Goal: Information Seeking & Learning: Learn about a topic

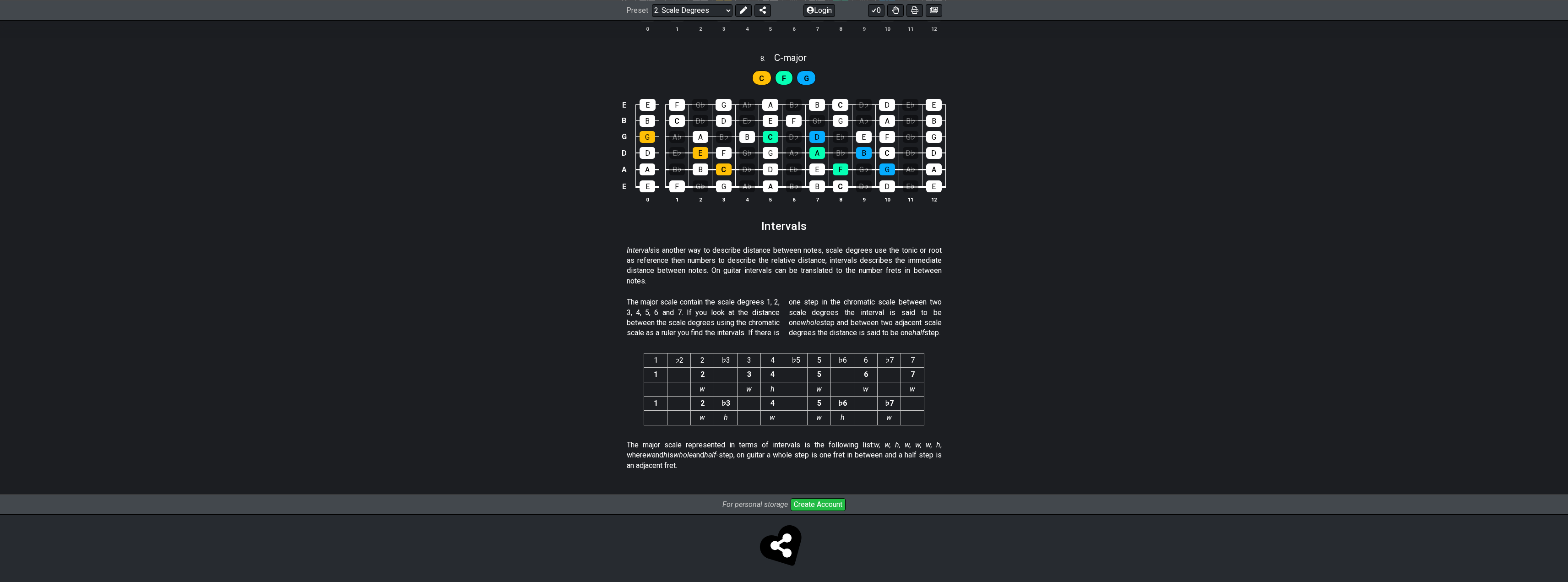
scroll to position [2180, 0]
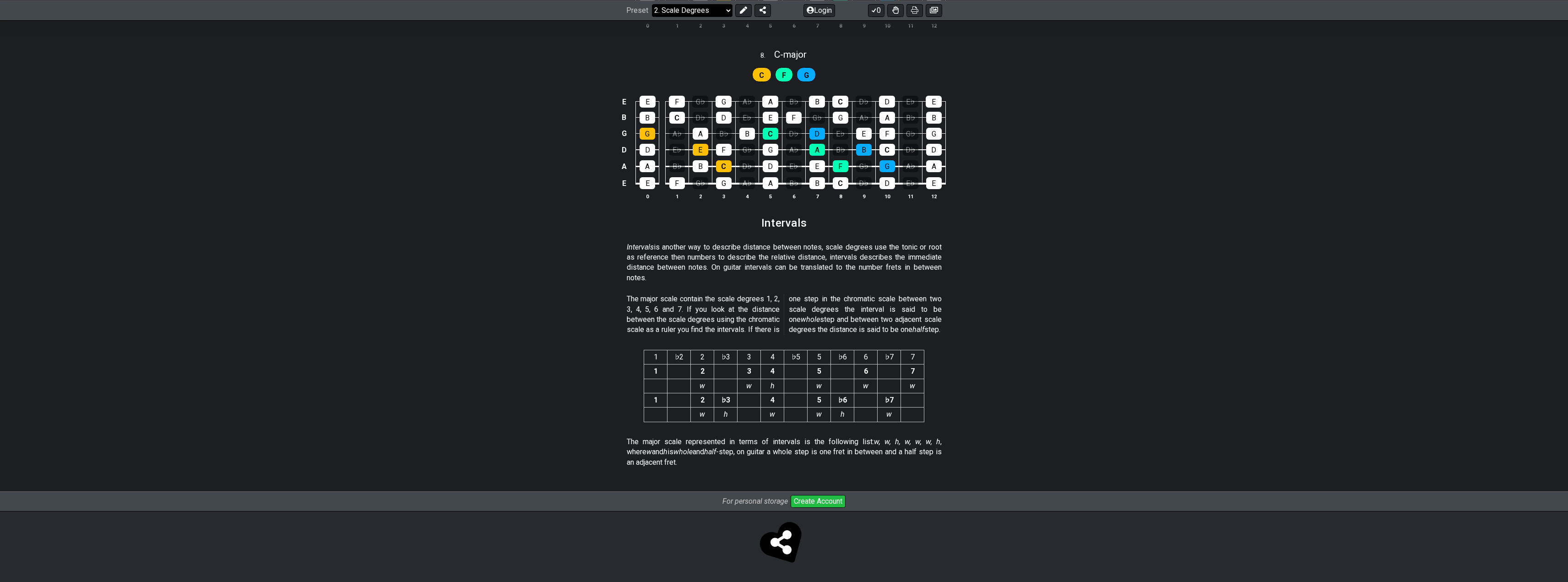
click at [694, 8] on select "Welcome to #fretflip! Initial Preset Custom Preset Minor Pentatonic Major Penta…" at bounding box center [692, 10] width 81 height 13
click at [652, 3] on select "Welcome to #fretflip! Initial Preset Custom Preset Minor Pentatonic Major Penta…" at bounding box center [692, 10] width 81 height 13
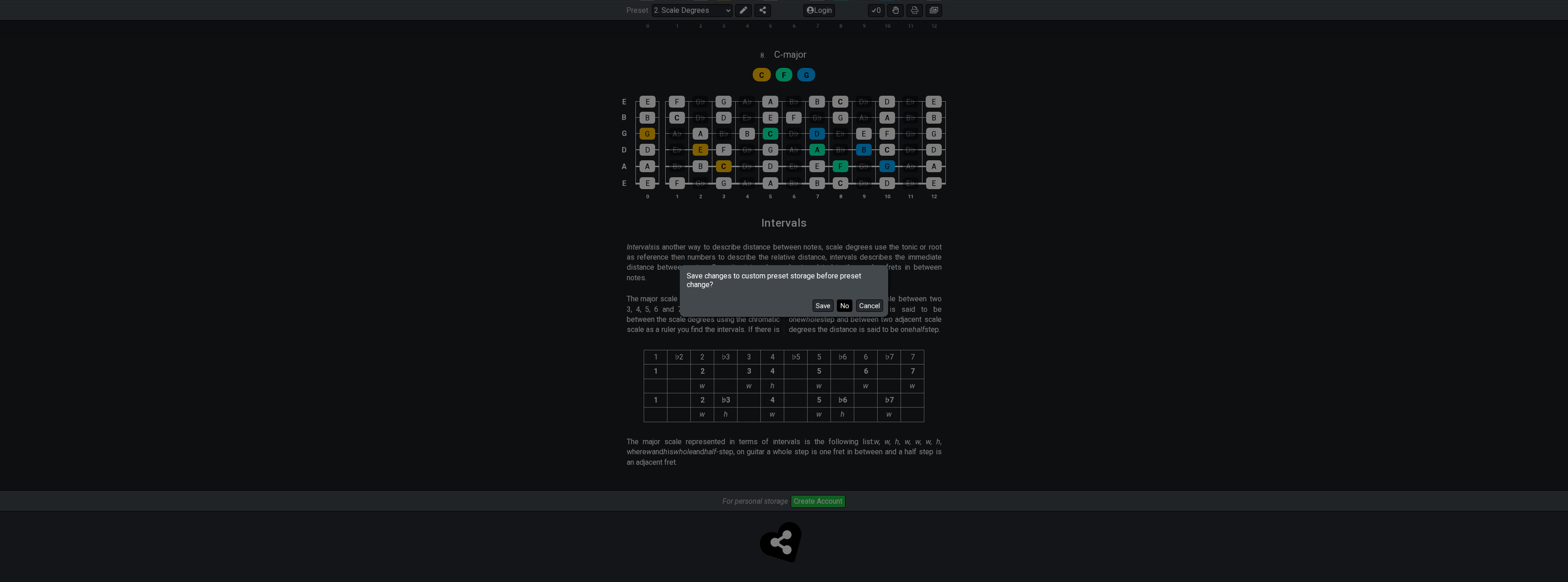
click at [844, 306] on button "No" at bounding box center [844, 306] width 16 height 12
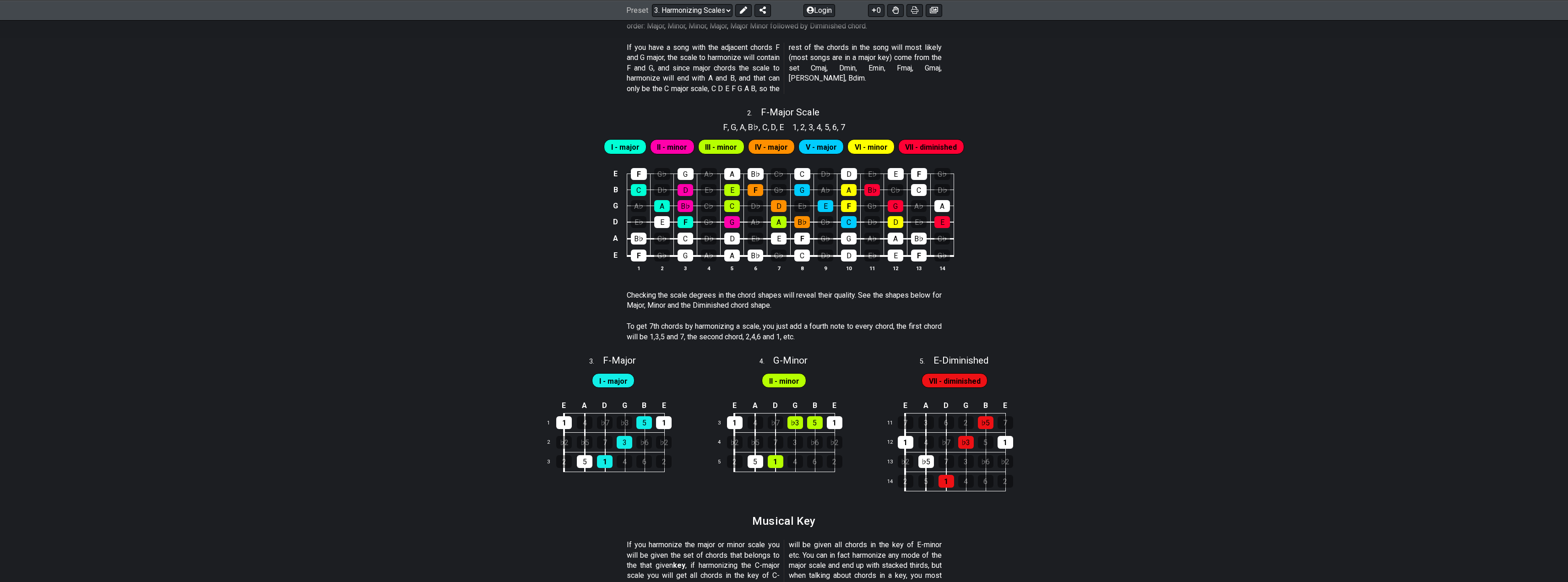
scroll to position [601, 0]
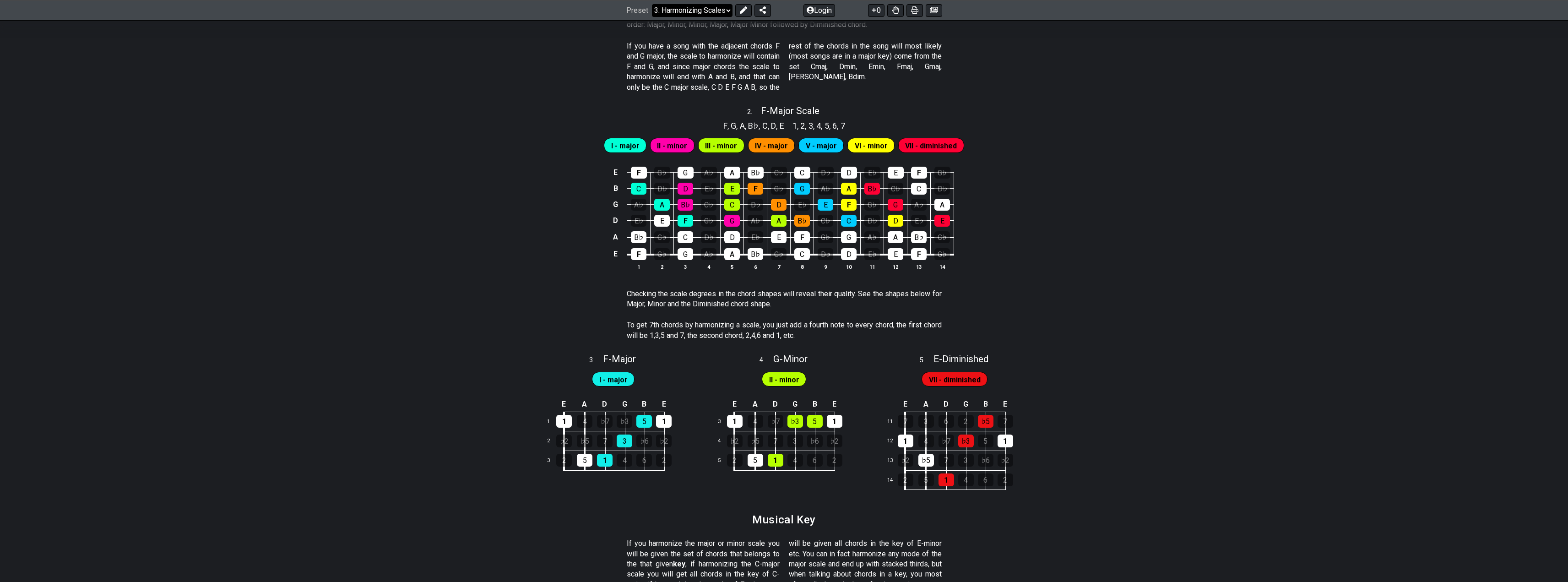
click at [707, 6] on select "Welcome to #fretflip! Initial Preset Custom Preset Minor Pentatonic Major Penta…" at bounding box center [692, 10] width 81 height 13
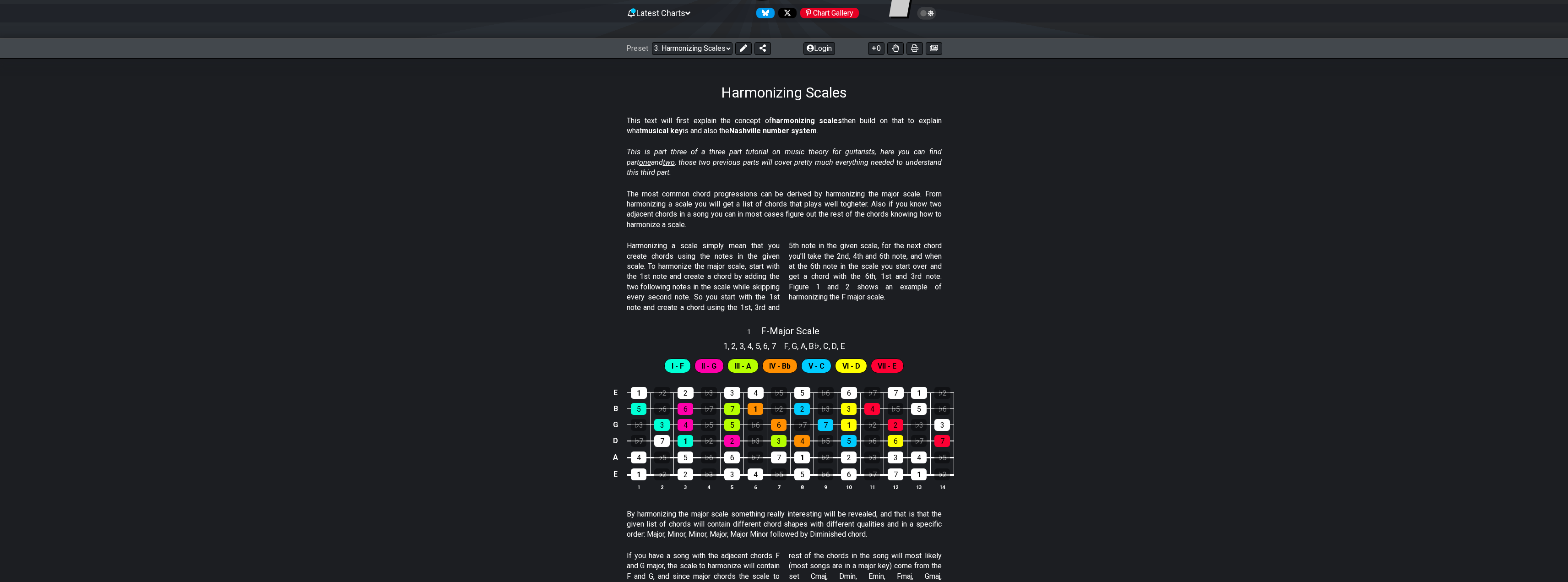
scroll to position [92, 0]
drag, startPoint x: 783, startPoint y: 343, endPoint x: 844, endPoint y: 344, distance: 61.0
click at [844, 344] on section "F , G , A , B♭ , C , D , E" at bounding box center [814, 344] width 69 height 14
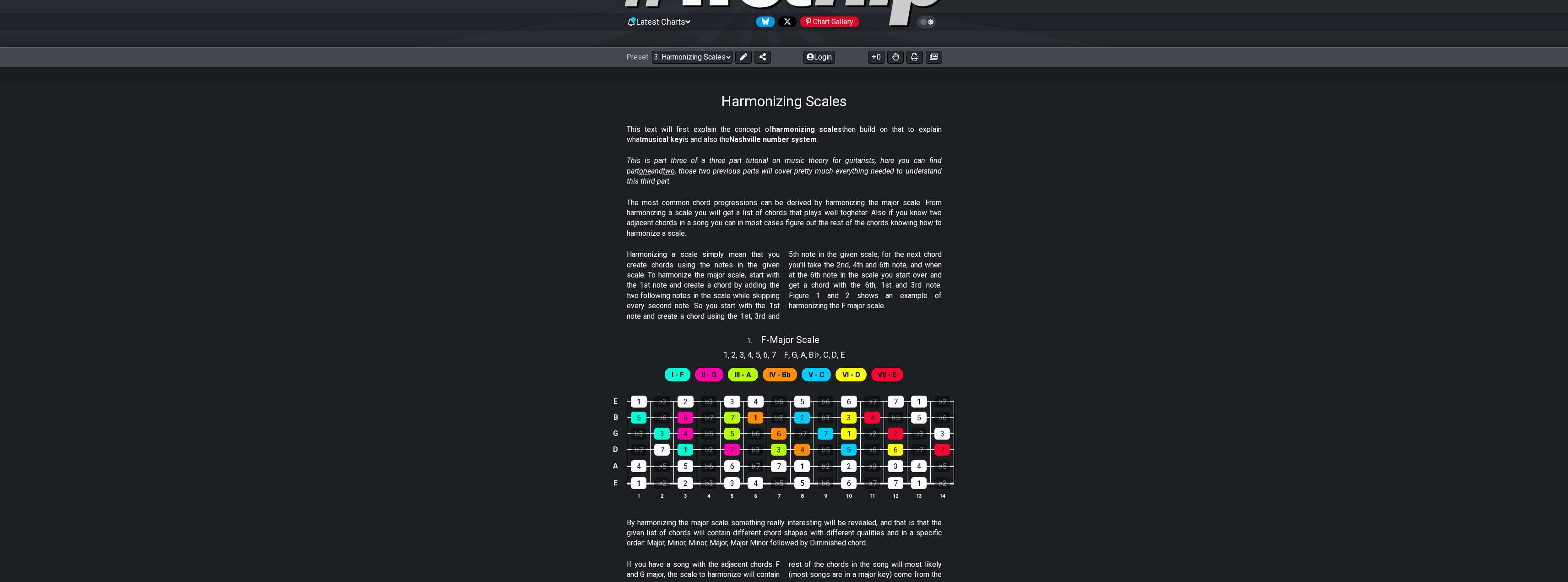
scroll to position [0, 0]
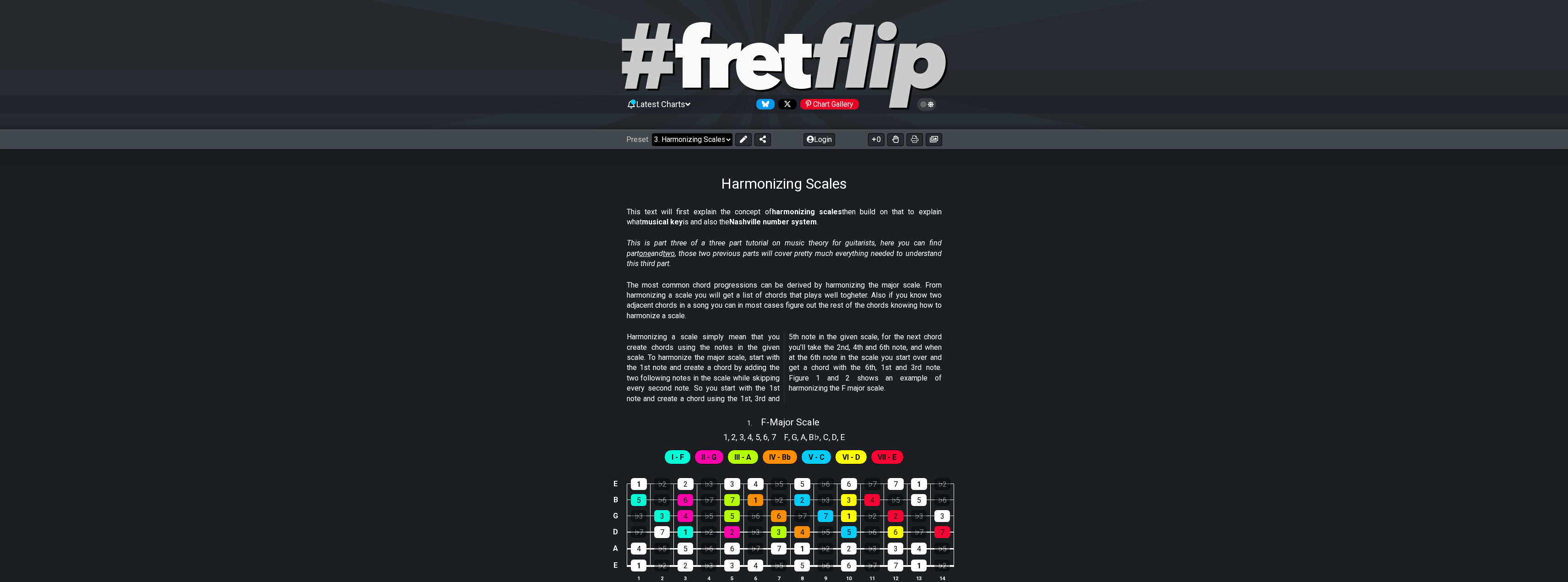
click at [694, 137] on select "Welcome to #fretflip! Initial Preset Custom Preset Minor Pentatonic Major Penta…" at bounding box center [692, 140] width 81 height 13
click at [652, 133] on select "Welcome to #fretflip! Initial Preset Custom Preset Minor Pentatonic Major Penta…" at bounding box center [692, 140] width 81 height 13
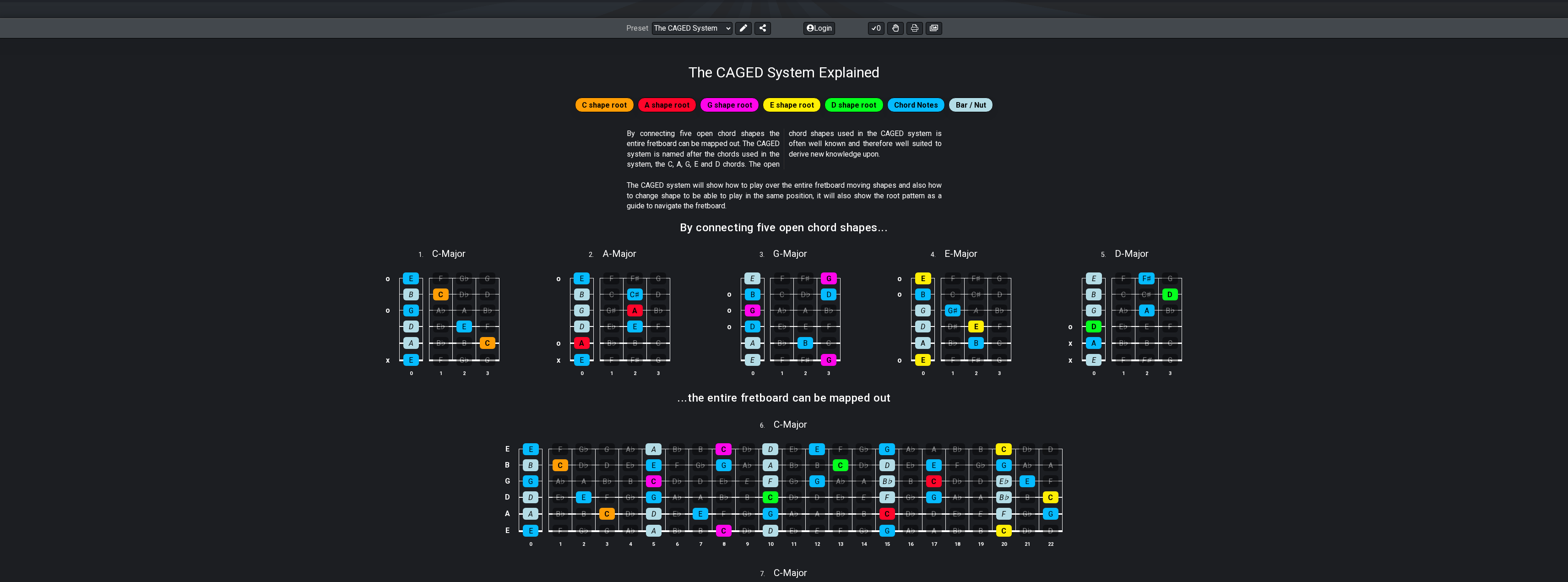
scroll to position [92, 0]
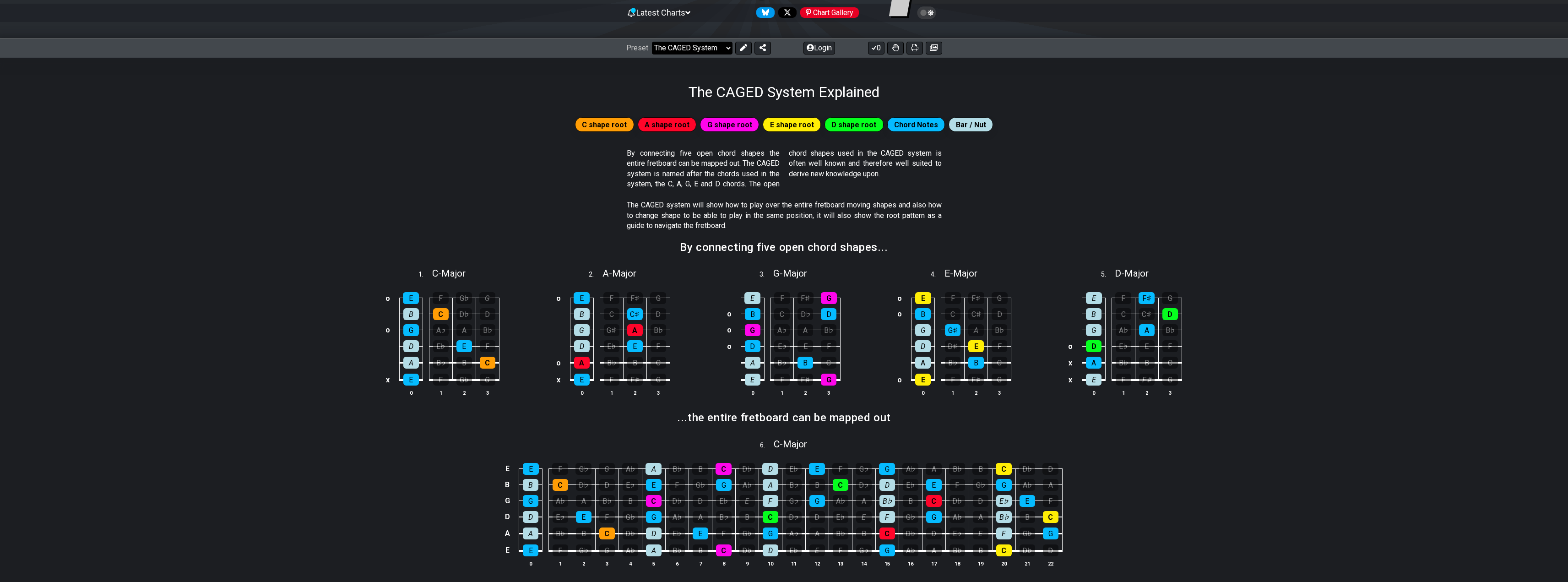
click at [694, 46] on select "Welcome to #fretflip! Initial Preset Custom Preset Minor Pentatonic Major Penta…" at bounding box center [692, 48] width 81 height 13
click at [652, 42] on select "Welcome to #fretflip! Initial Preset Custom Preset Minor Pentatonic Major Penta…" at bounding box center [692, 48] width 81 height 13
select select "/harmonizing-scales"
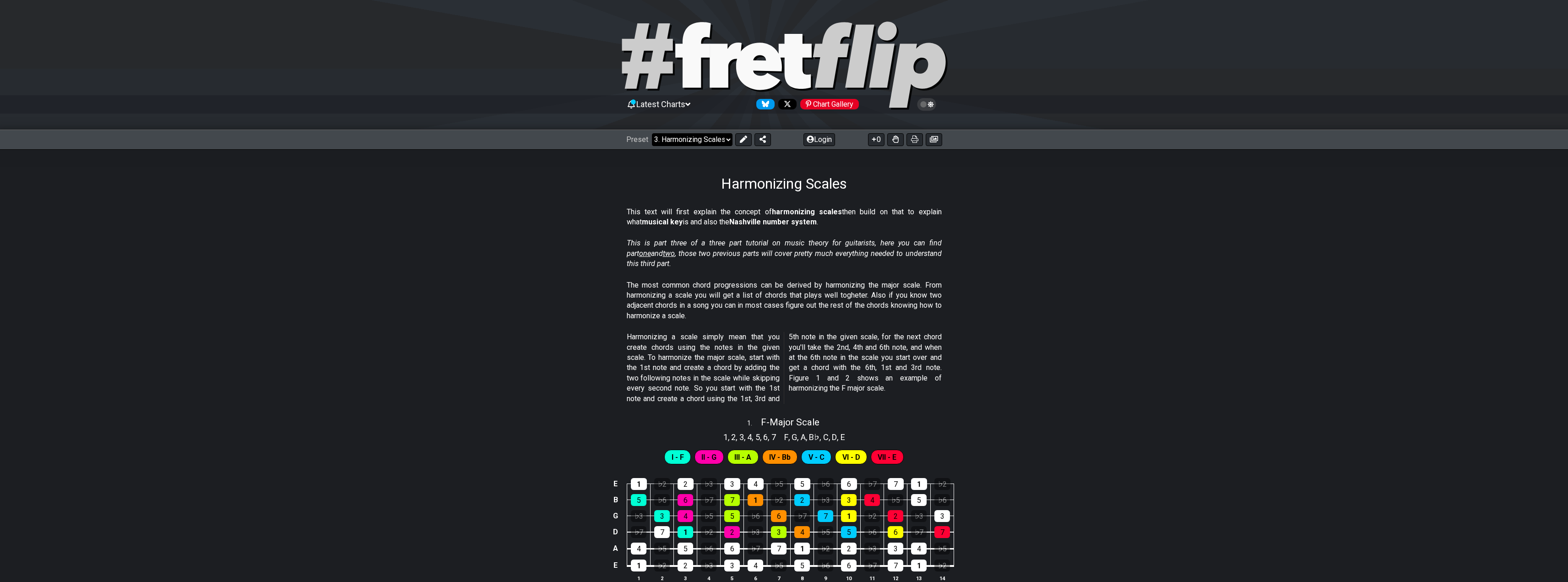
click at [701, 140] on select "Welcome to #fretflip! Initial Preset Custom Preset Minor Pentatonic Major Penta…" at bounding box center [692, 140] width 81 height 13
click at [419, 248] on section "This is part three of a three part tutorial on music theory for guitarists, her…" at bounding box center [784, 255] width 1568 height 42
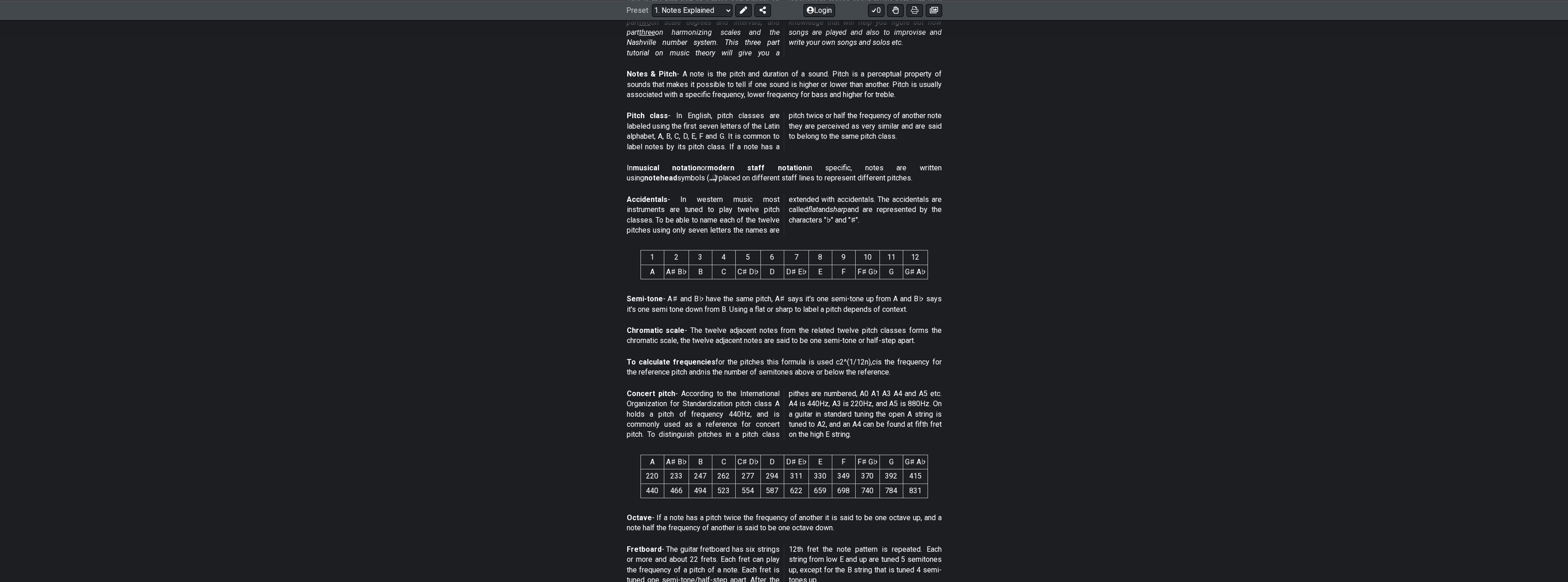
scroll to position [275, 0]
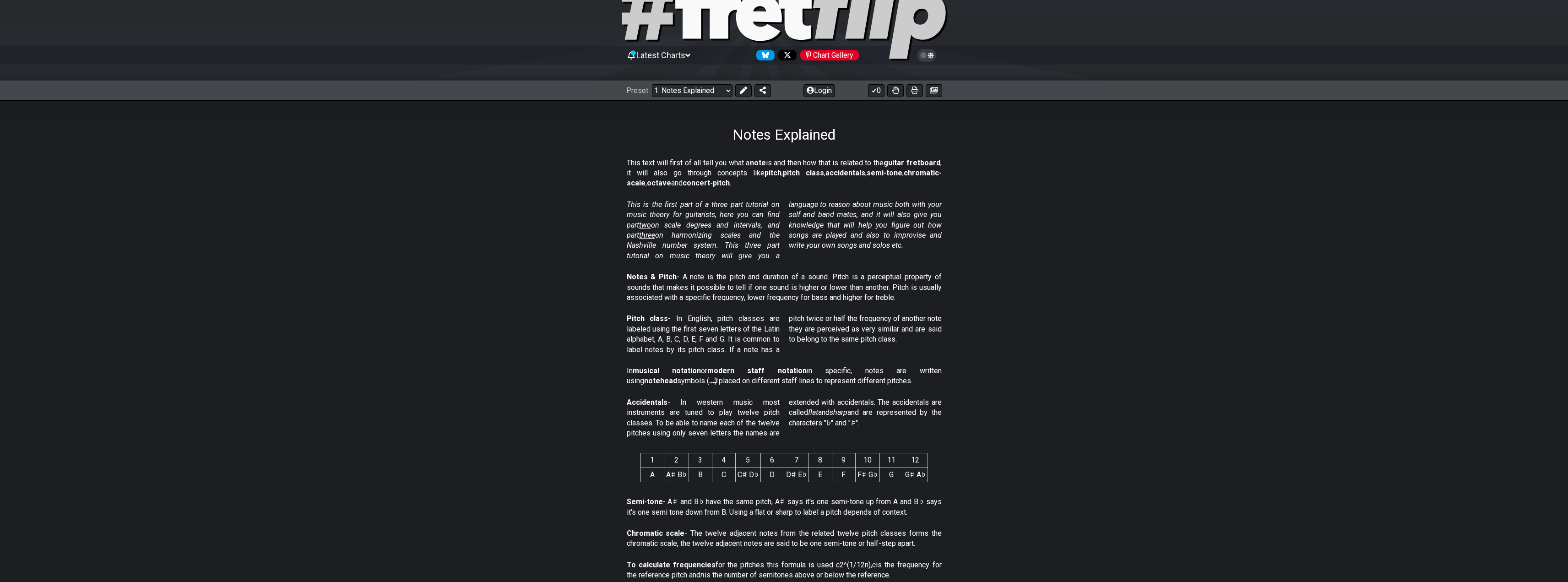
scroll to position [46, 0]
